Goal: Information Seeking & Learning: Learn about a topic

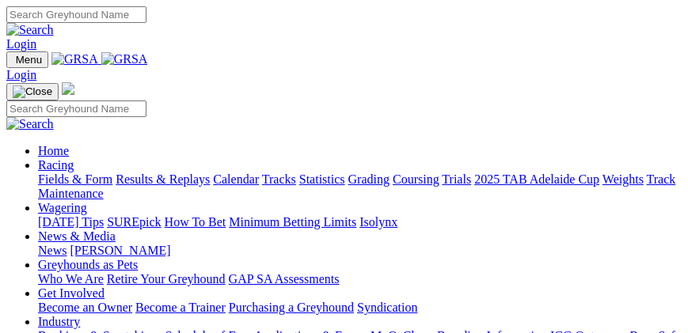
click at [13, 63] on img "Toggle navigation" at bounding box center [13, 63] width 0 height 0
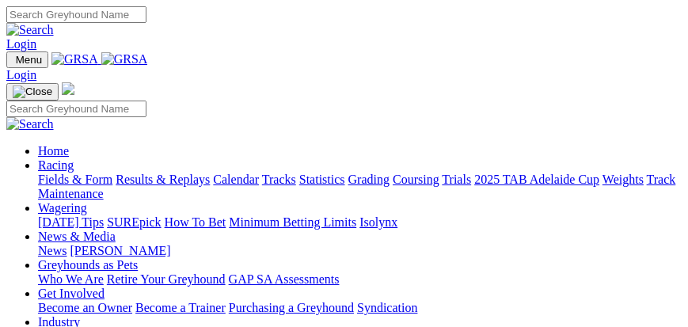
click at [112, 186] on link "Fields & Form" at bounding box center [75, 178] width 74 height 13
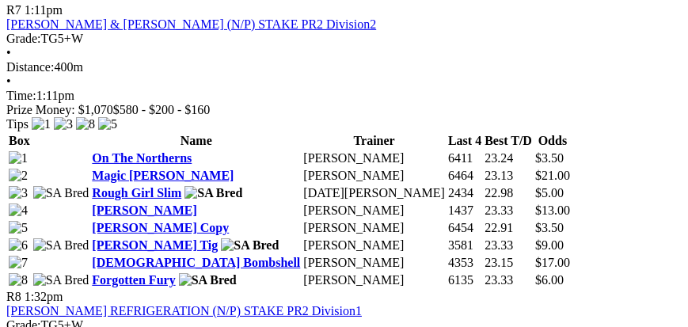
scroll to position [2486, 0]
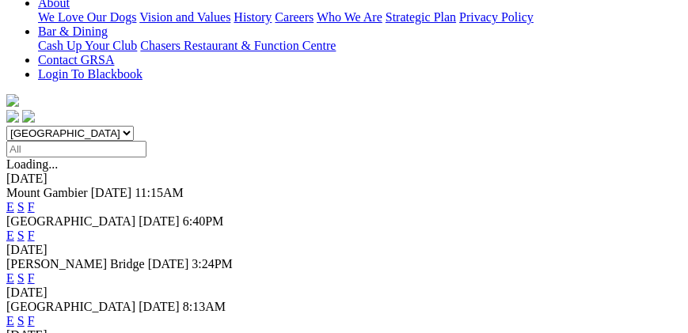
scroll to position [407, 0]
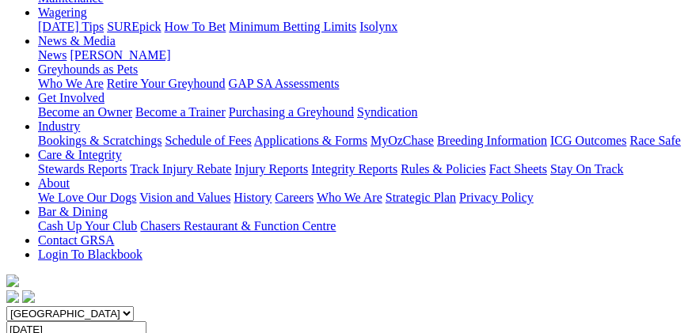
scroll to position [180, 0]
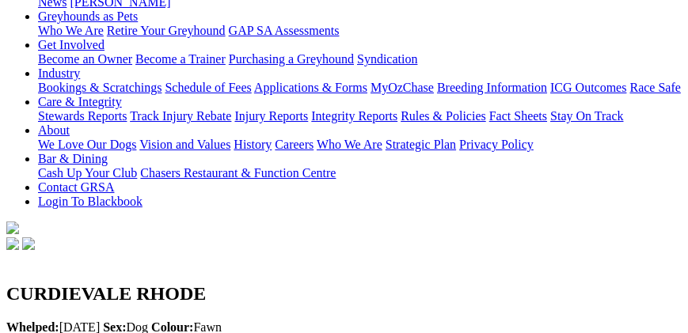
scroll to position [180, 0]
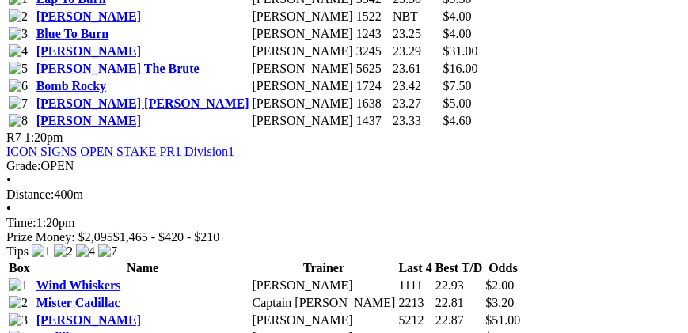
scroll to position [2169, 0]
